Goal: Task Accomplishment & Management: Use online tool/utility

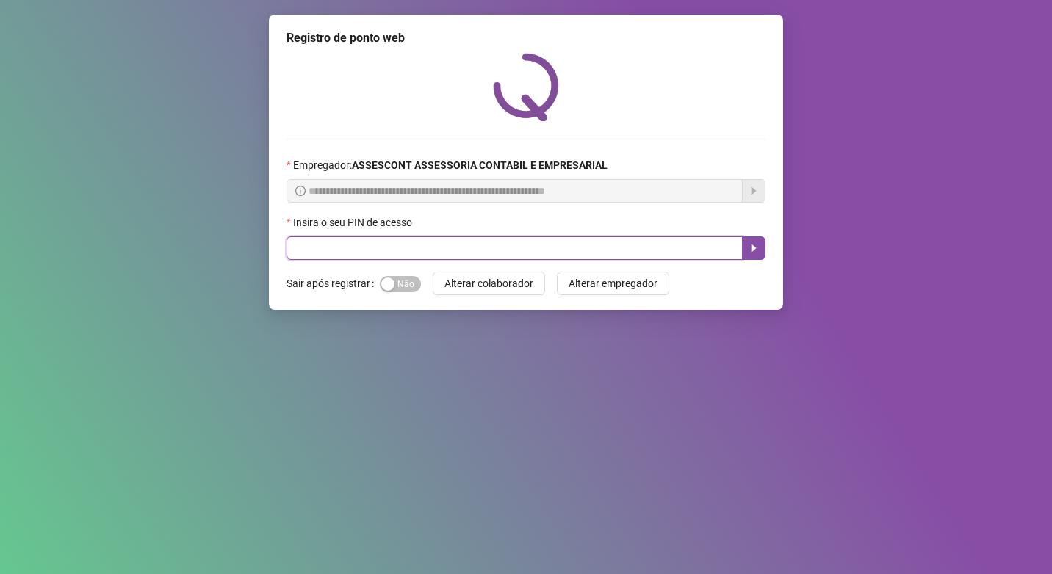
click at [495, 245] on input "text" at bounding box center [515, 249] width 456 height 24
click at [332, 250] on input "text" at bounding box center [515, 249] width 456 height 24
type input "*****"
click at [757, 252] on icon "caret-right" at bounding box center [754, 248] width 12 height 12
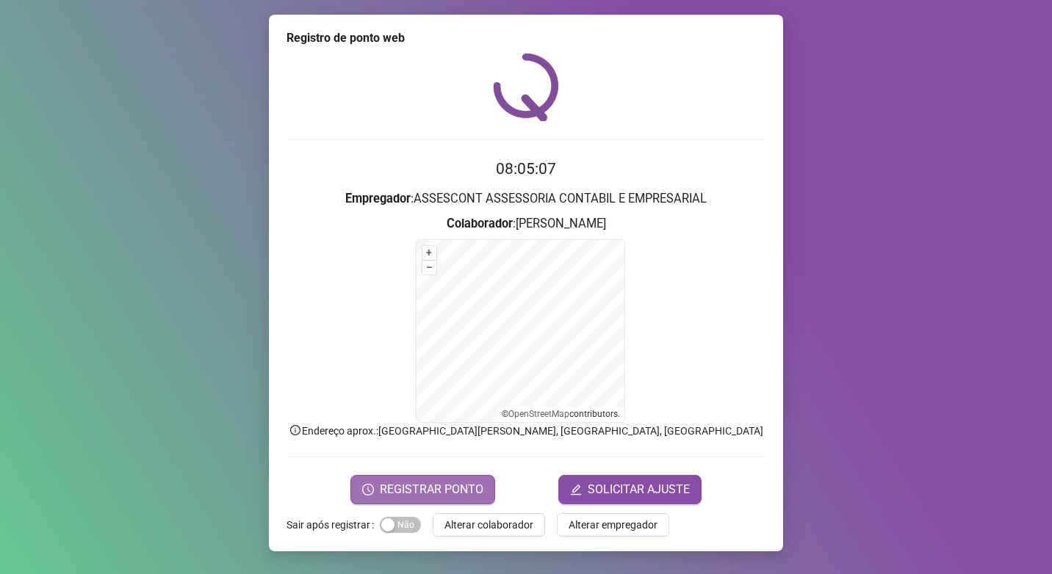
click at [442, 500] on button "REGISTRAR PONTO" at bounding box center [422, 489] width 145 height 29
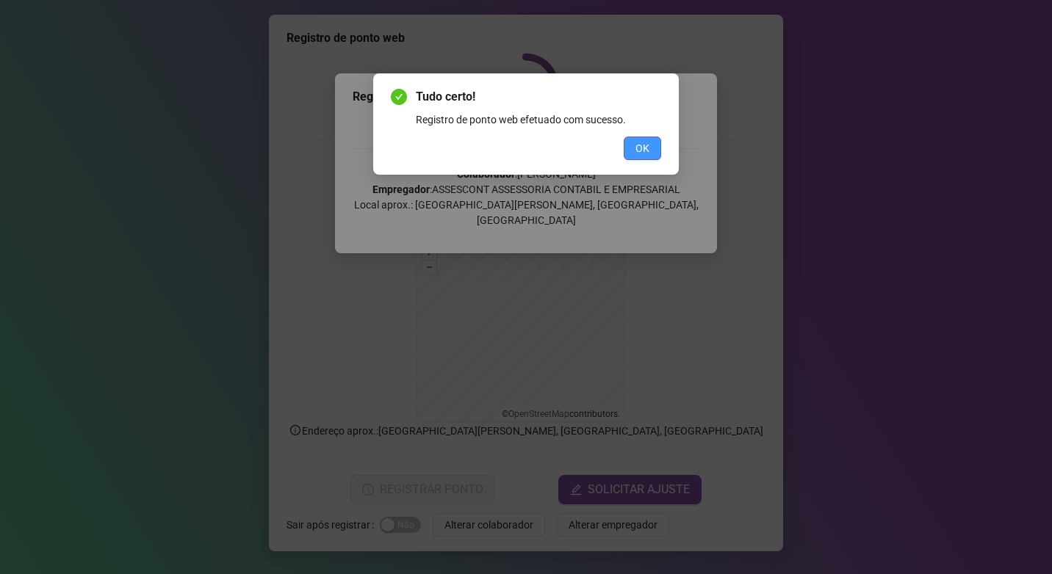
click at [638, 142] on span "OK" at bounding box center [642, 148] width 14 height 16
